Goal: Navigation & Orientation: Go to known website

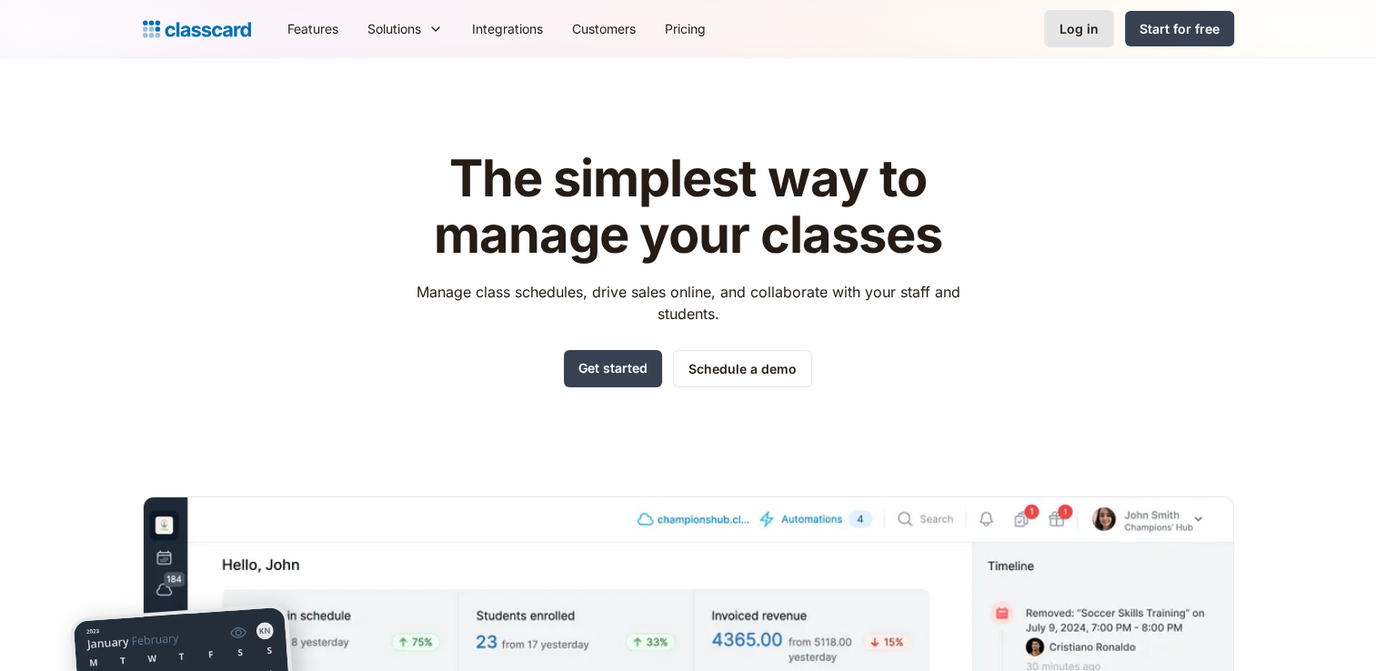
click at [1057, 29] on link "Log in" at bounding box center [1079, 28] width 70 height 37
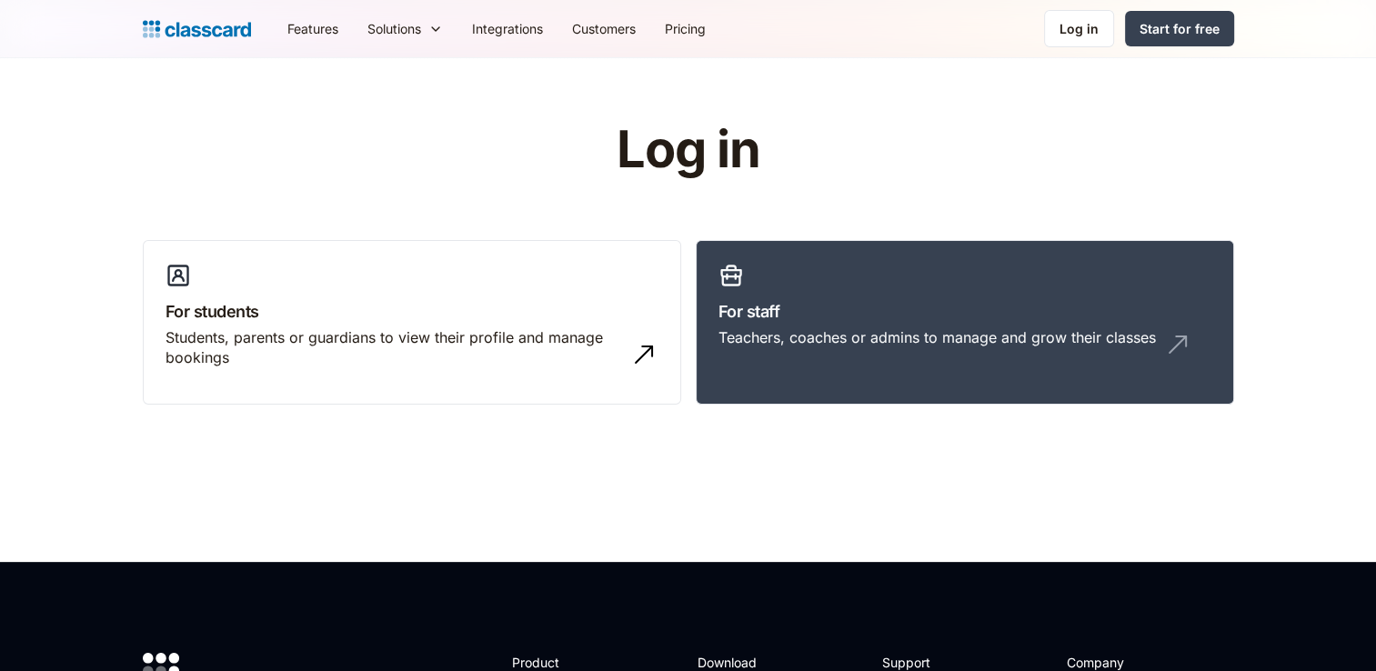
click at [1057, 29] on link "Log in" at bounding box center [1079, 28] width 70 height 37
click at [824, 288] on link "For staff Teachers, coaches or admins to manage and grow their classes" at bounding box center [965, 323] width 538 height 166
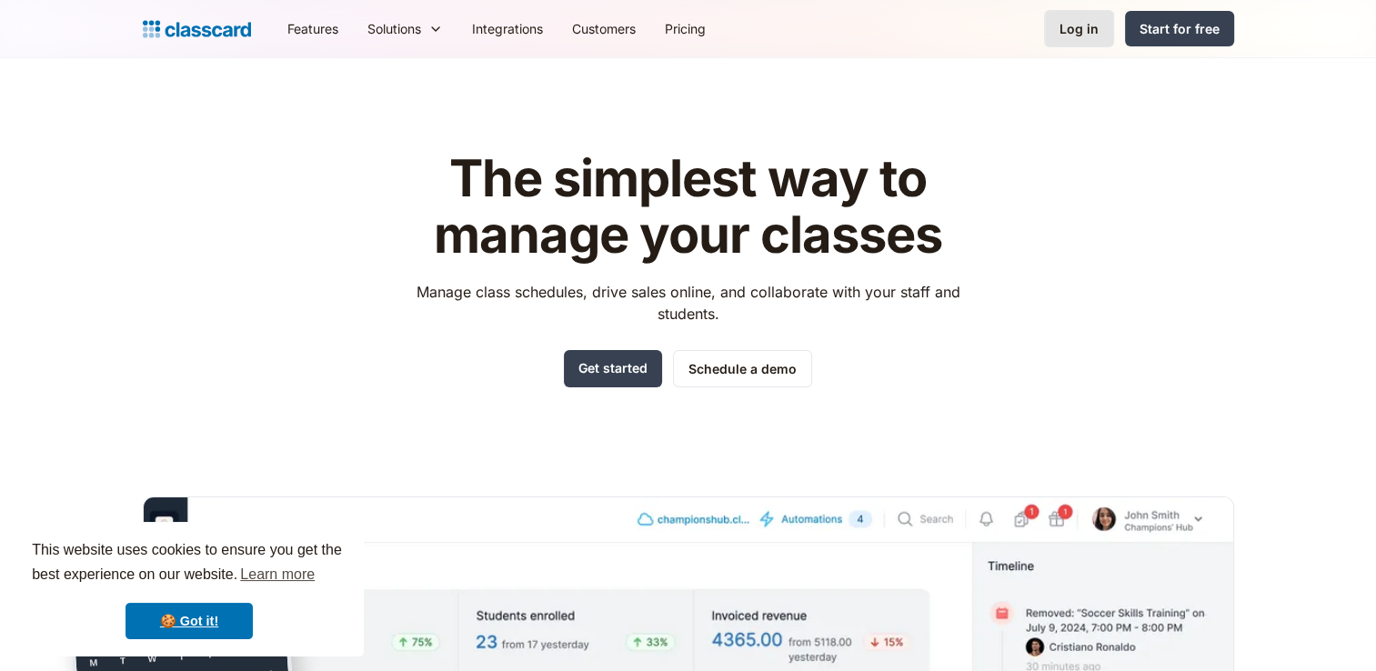
click at [1083, 40] on link "Log in" at bounding box center [1079, 28] width 70 height 37
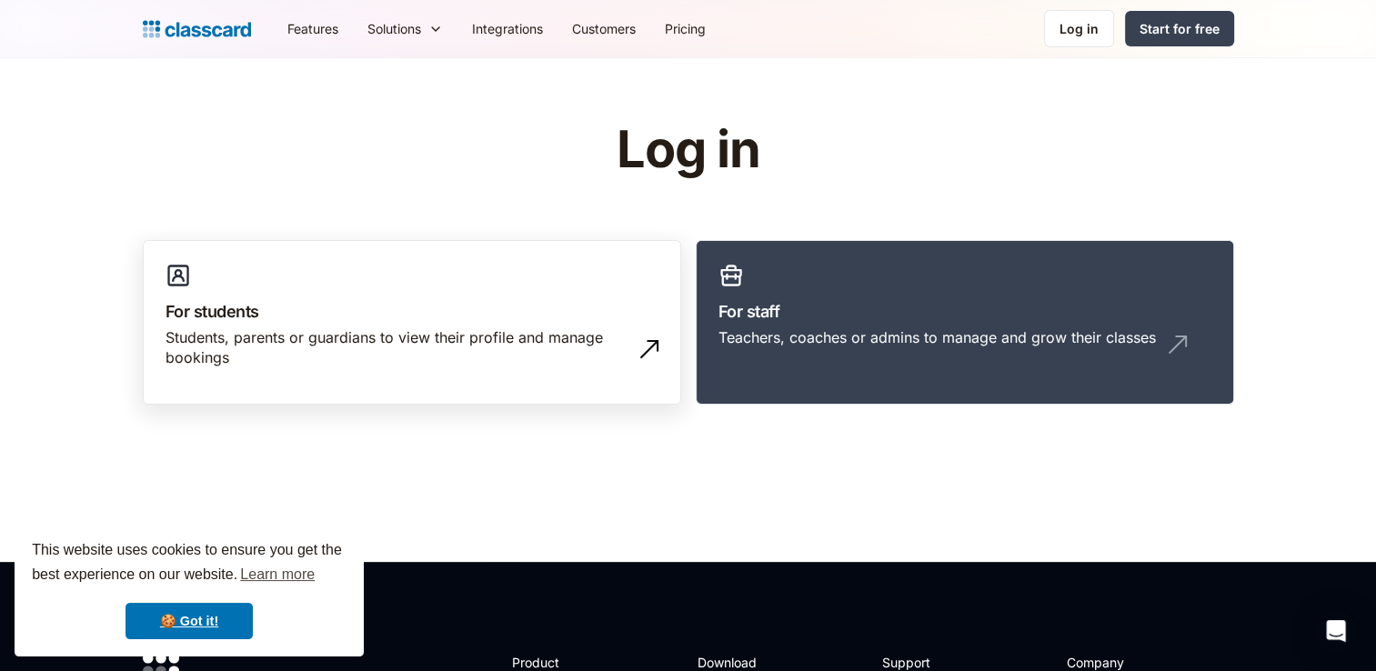
click at [439, 329] on div "Students, parents or guardians to view their profile and manage bookings" at bounding box center [394, 347] width 457 height 41
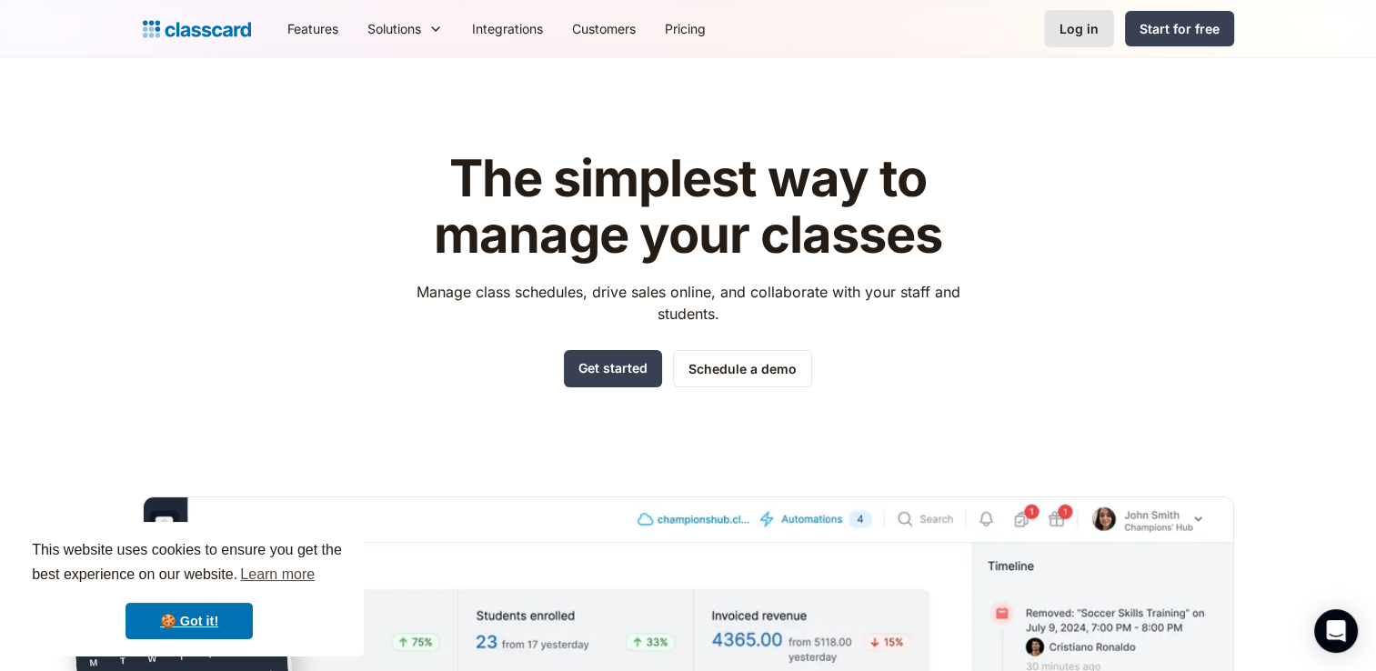
click at [1067, 23] on div "Log in" at bounding box center [1079, 28] width 39 height 19
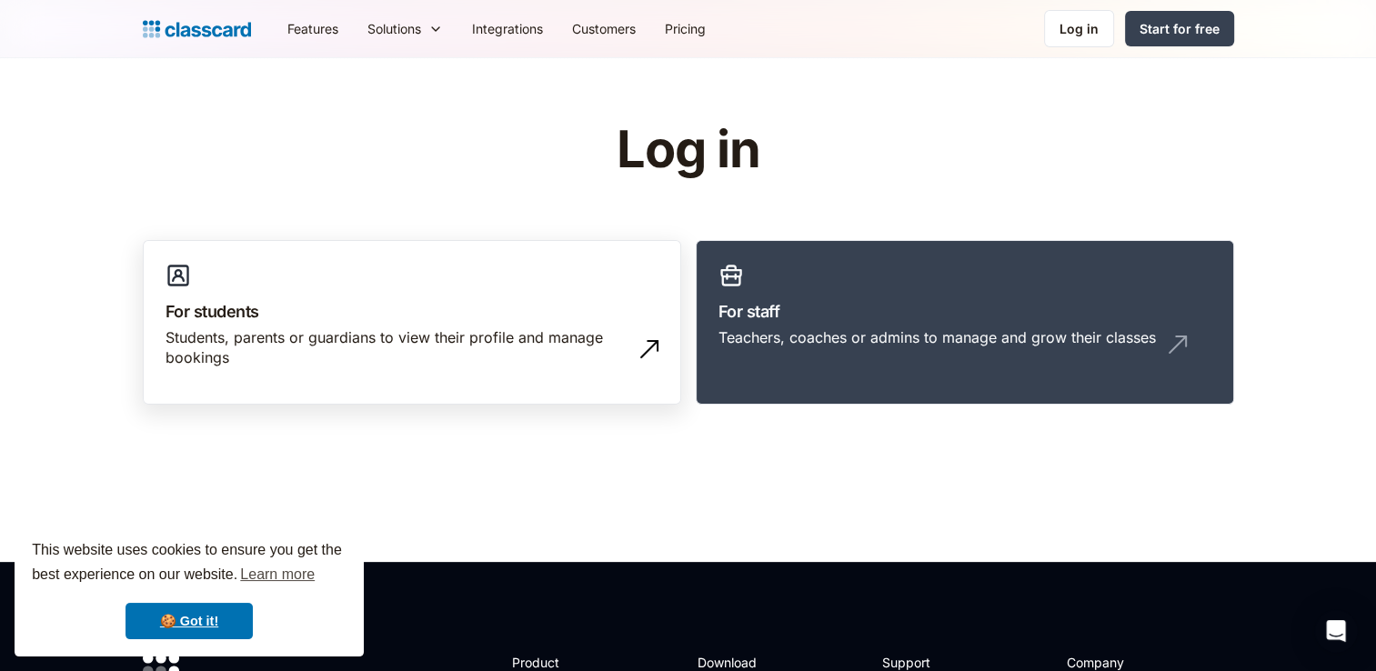
click at [392, 261] on link "For students Students, parents or guardians to view their profile and manage bo…" at bounding box center [412, 323] width 538 height 166
